Goal: Find specific page/section: Find specific page/section

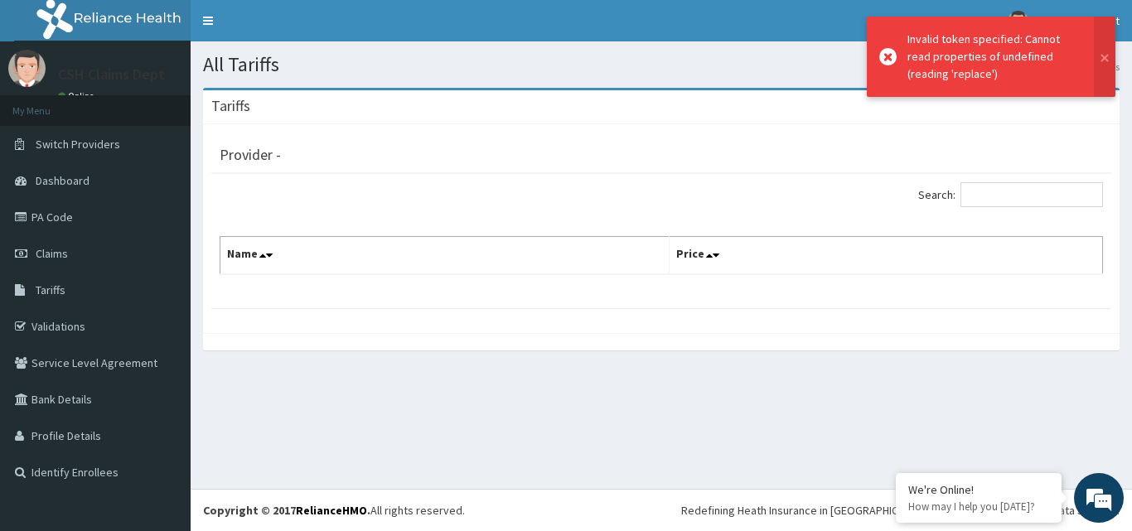
click at [889, 60] on icon at bounding box center [887, 56] width 17 height 17
click at [57, 289] on span "Tariffs" at bounding box center [51, 290] width 30 height 15
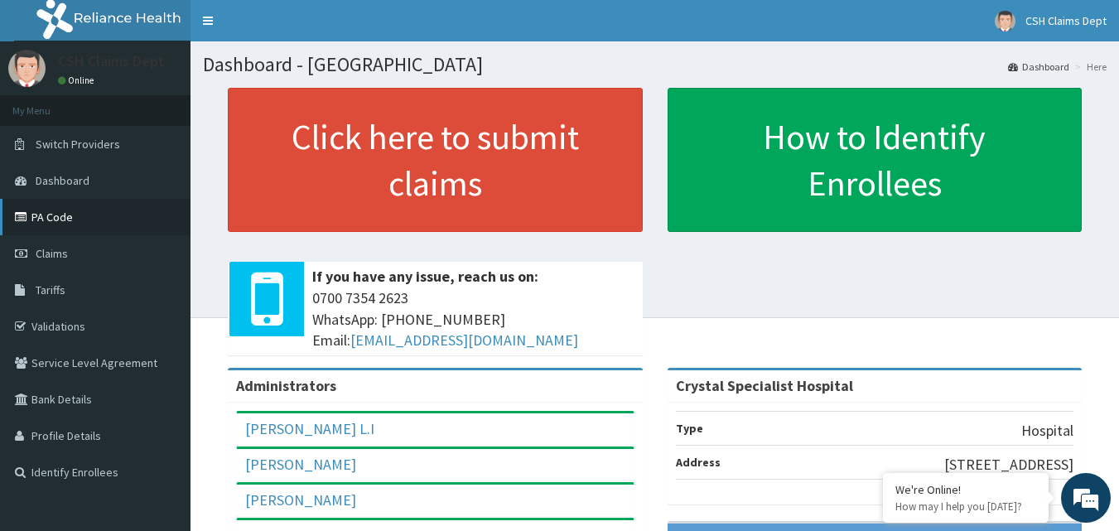
click at [57, 208] on link "PA Code" at bounding box center [95, 217] width 191 height 36
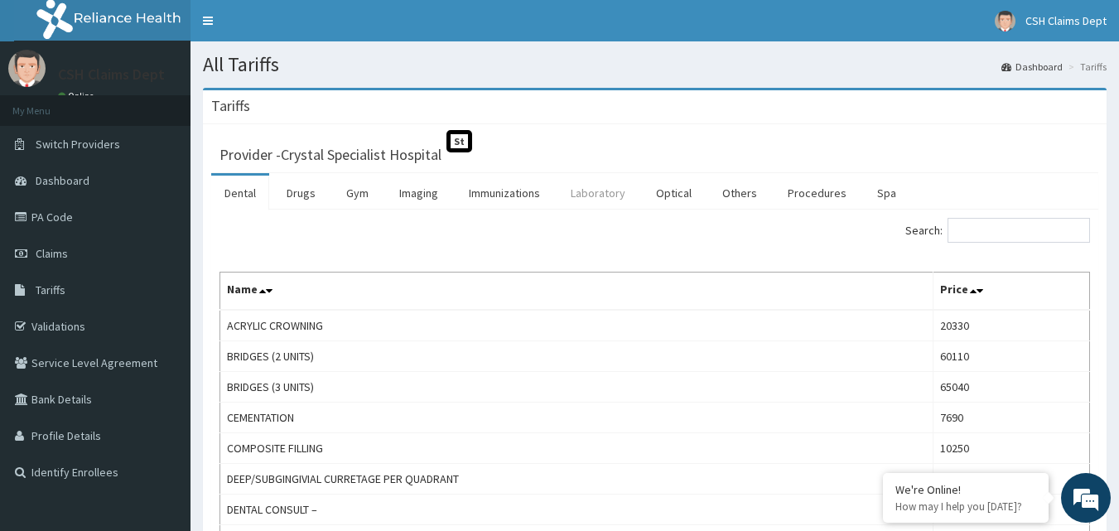
click at [587, 194] on link "Laboratory" at bounding box center [598, 193] width 81 height 35
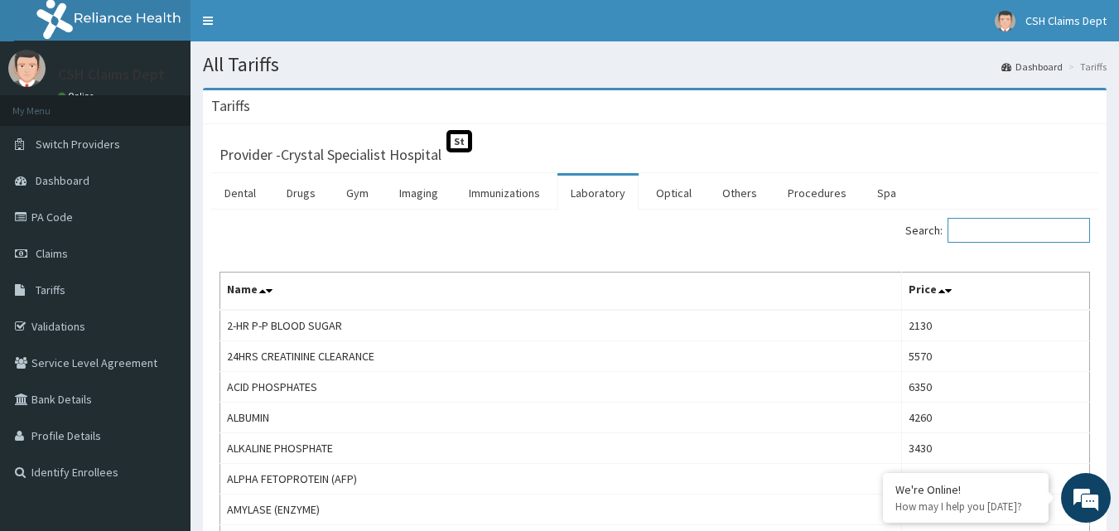
click at [992, 235] on input "Search:" at bounding box center [1019, 230] width 142 height 25
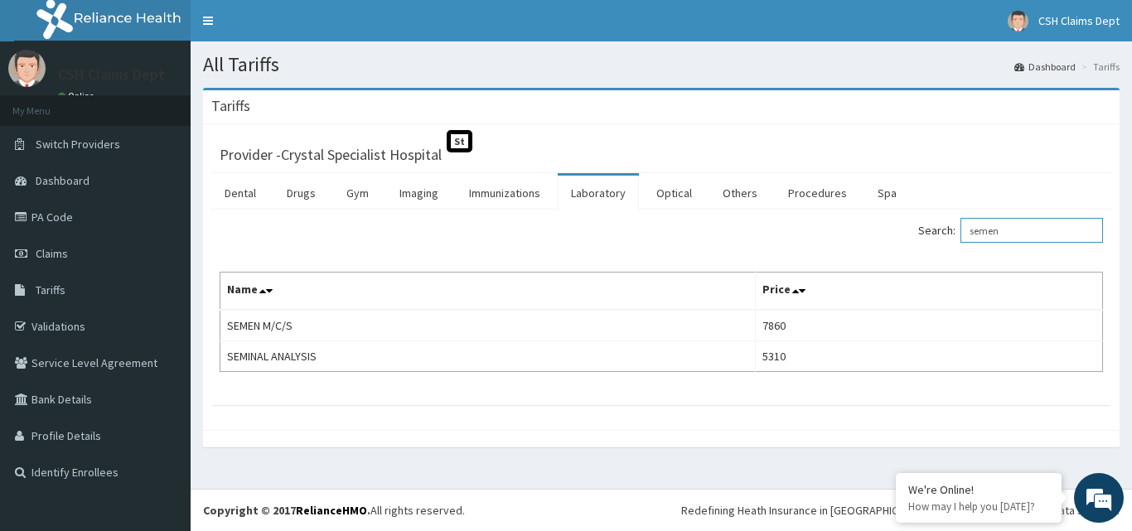
type input "semen"
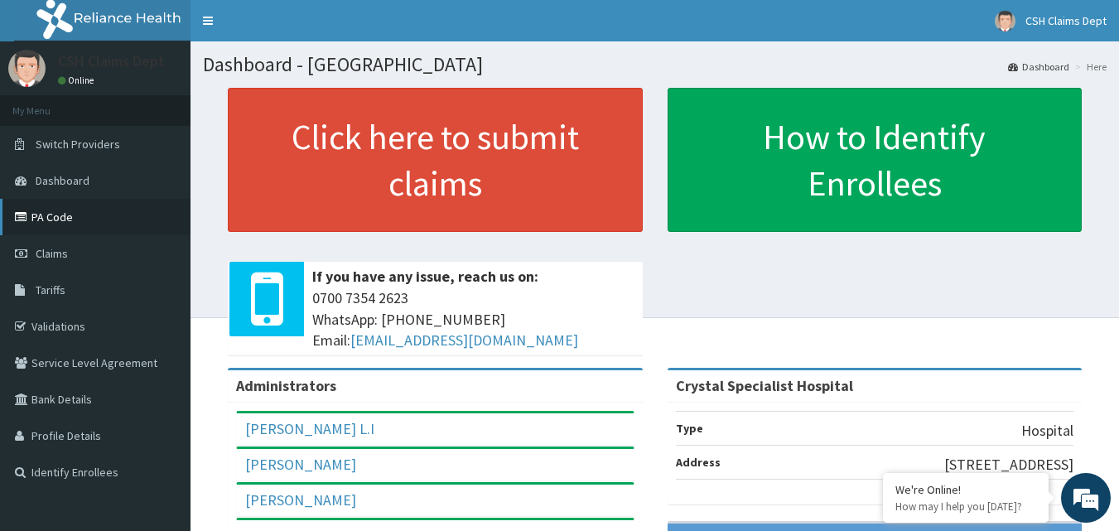
click at [46, 214] on link "PA Code" at bounding box center [95, 217] width 191 height 36
